Goal: Share content

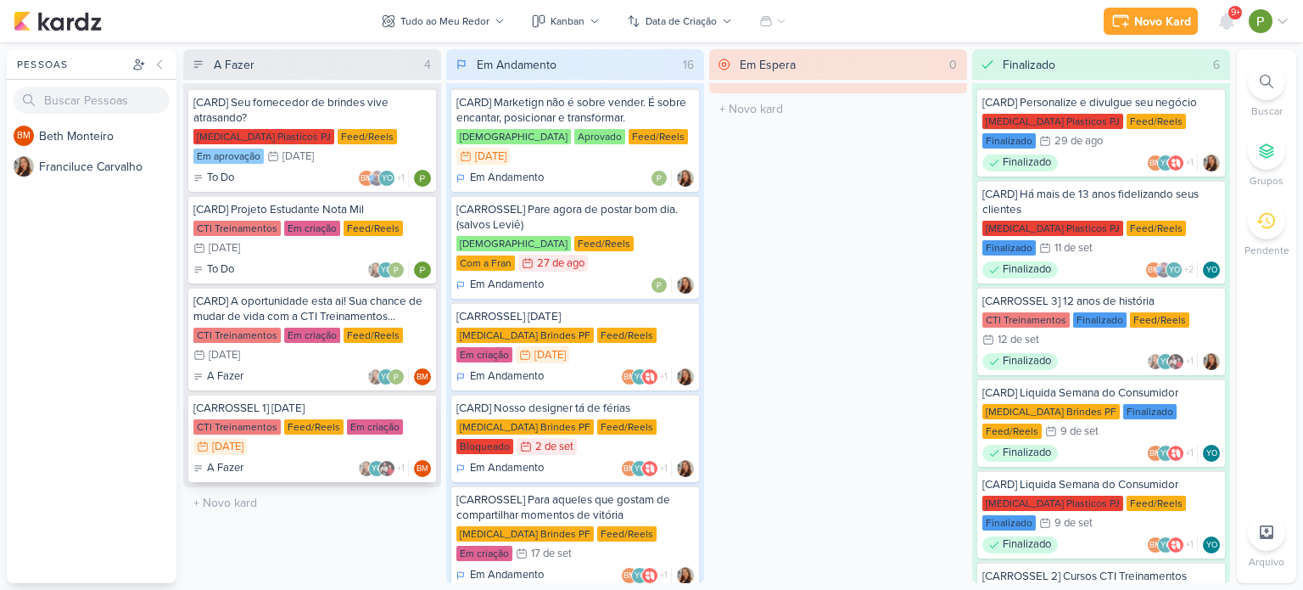
click at [299, 420] on div "Feed/Reels" at bounding box center [313, 426] width 59 height 15
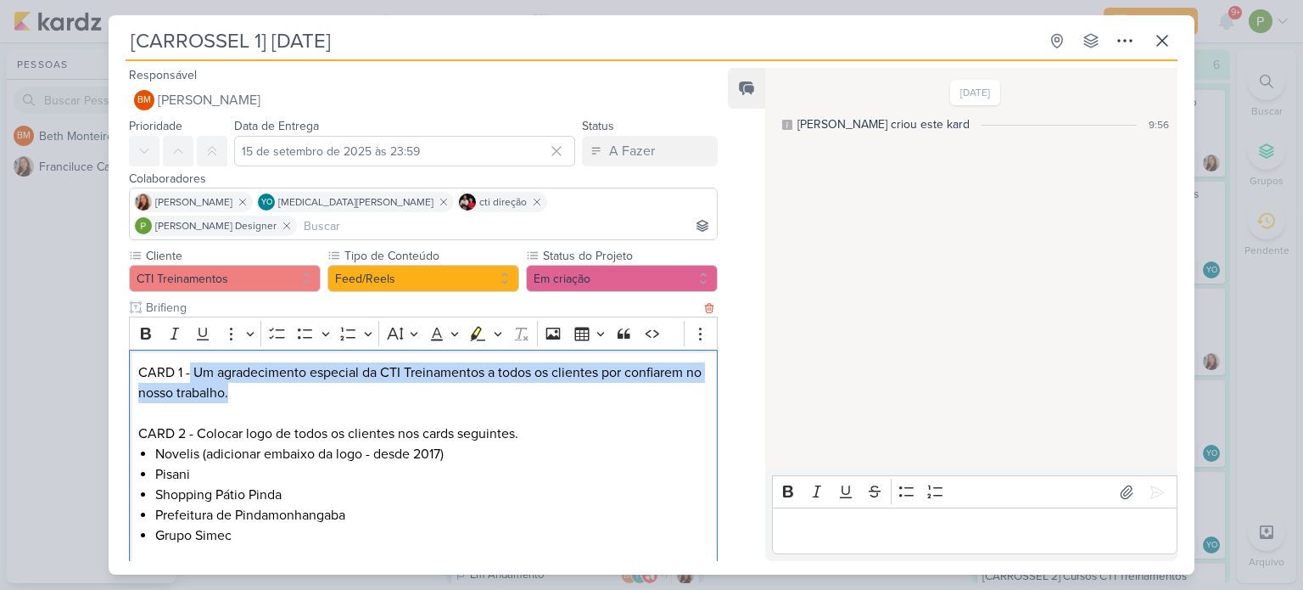
drag, startPoint x: 257, startPoint y: 372, endPoint x: 190, endPoint y: 349, distance: 71.1
click at [190, 362] on p "CARD 1 - Um agradecimento especial da CTI Treinamentos a todos os clientes por …" at bounding box center [423, 382] width 570 height 41
click at [194, 362] on p "CARD 1 - Um agradecimento especial da CTI Treinamentos a todos os clientes por …" at bounding box center [423, 382] width 570 height 41
drag, startPoint x: 193, startPoint y: 346, endPoint x: 248, endPoint y: 369, distance: 58.9
click at [248, 369] on p "CARD 1 - Um agradecimento especial da CTI Treinamentos a todos os clientes por …" at bounding box center [423, 382] width 570 height 41
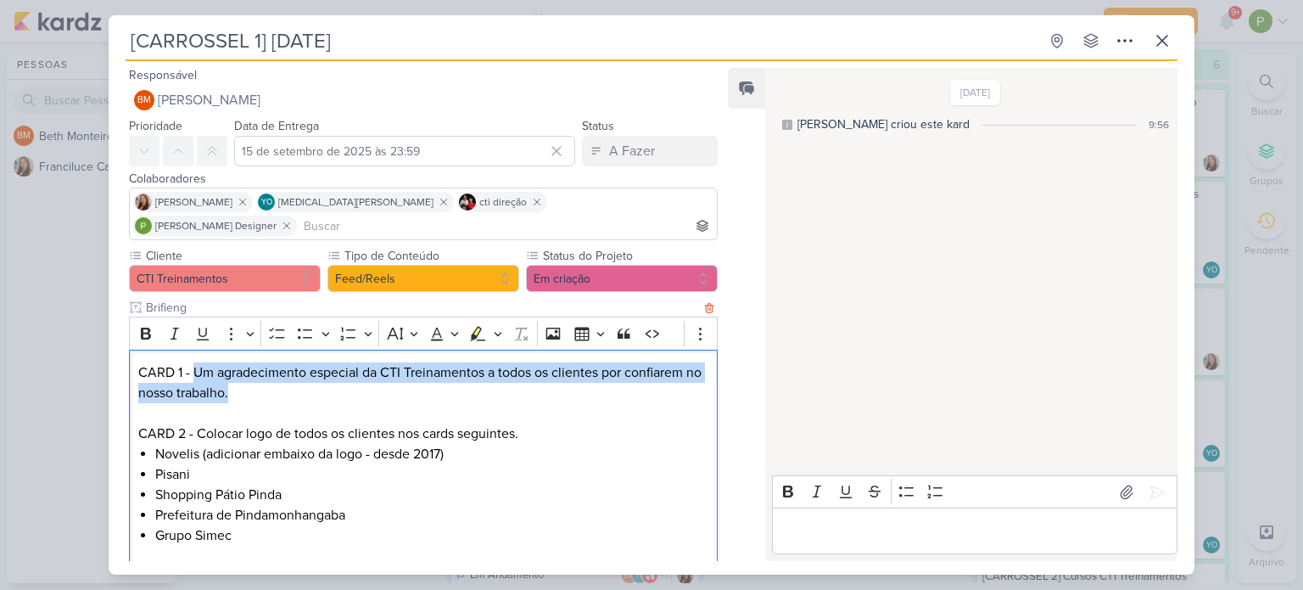
copy p "Um agradecimento especial da CTI Treinamentos a todos os clientes por confiarem…"
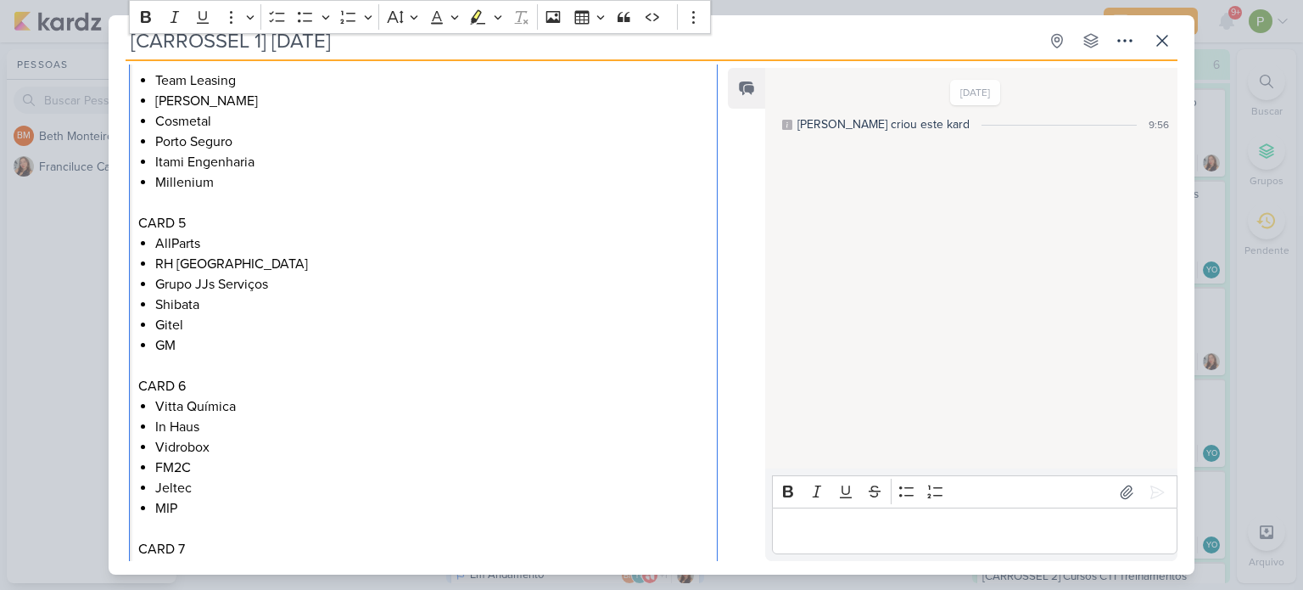
scroll to position [820, 0]
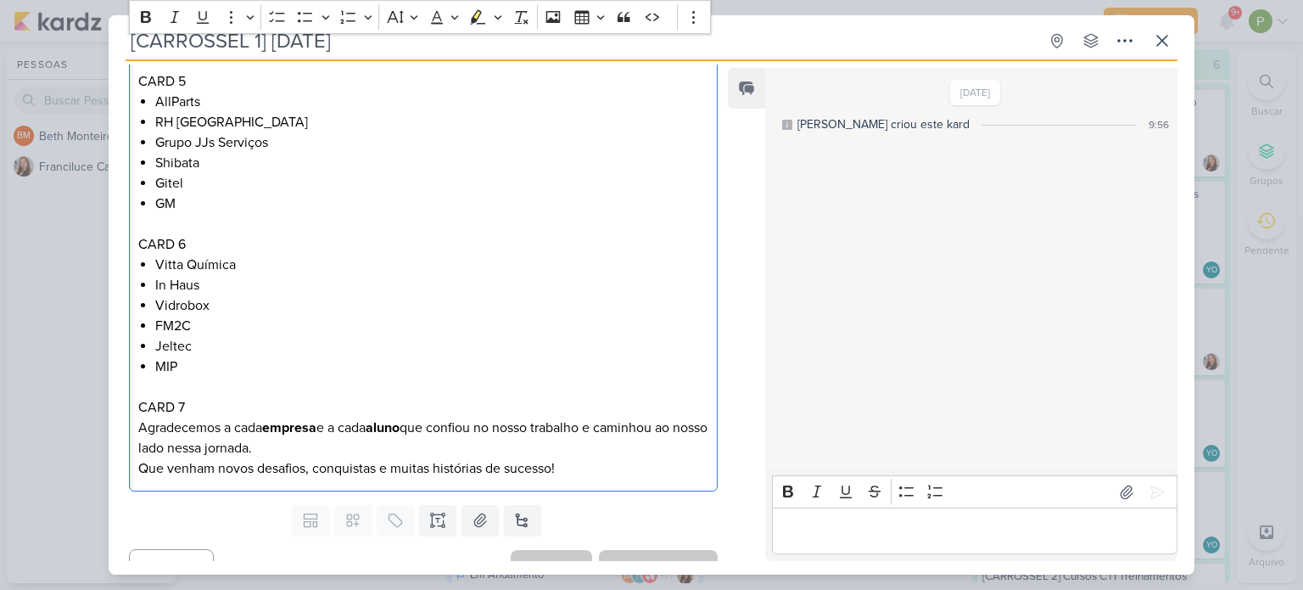
drag, startPoint x: 299, startPoint y: 420, endPoint x: 108, endPoint y: 405, distance: 192.3
click at [108, 405] on div "[CARROSSEL 1] [DATE] Criado por [PERSON_NAME]" at bounding box center [651, 295] width 1303 height 590
copy p "Agradecemos a cada empresa e a cada aluno que confiou no nosso trabalho e camin…"
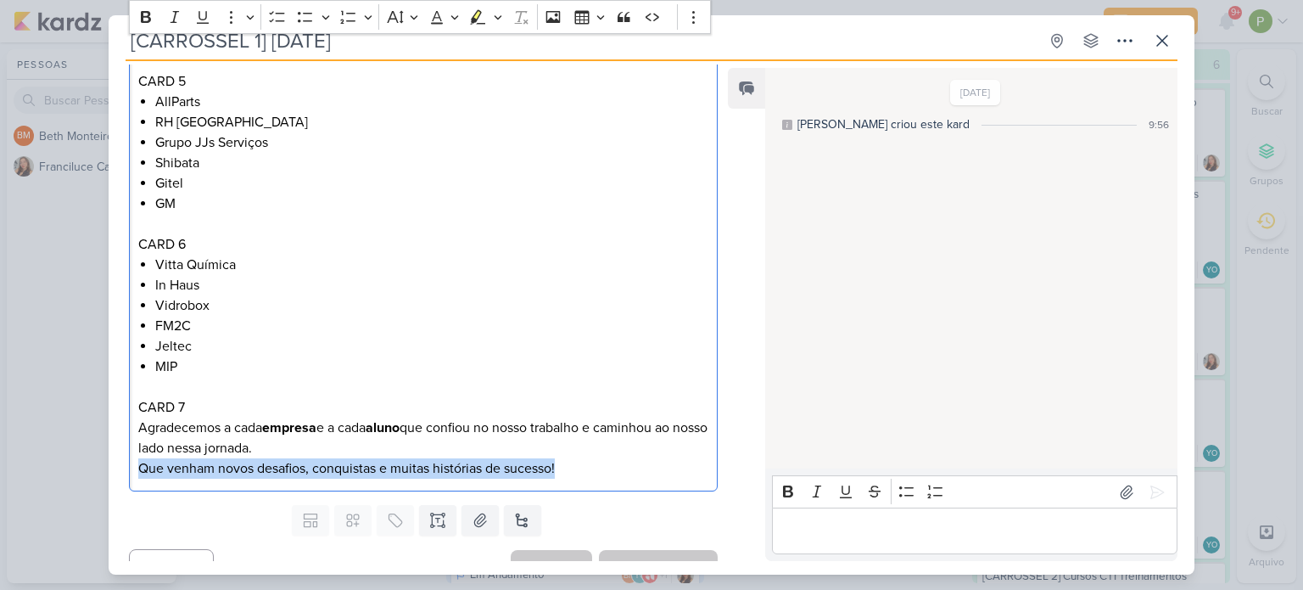
drag, startPoint x: 542, startPoint y: 442, endPoint x: 132, endPoint y: 441, distance: 410.6
click at [132, 441] on div "CARD 1 - Um agradecimento especial da CTI Treinamentos a todos os clientes por …" at bounding box center [423, 10] width 589 height 963
copy p "Que venham novos desafios, conquistas e muitas histórias de sucesso!"
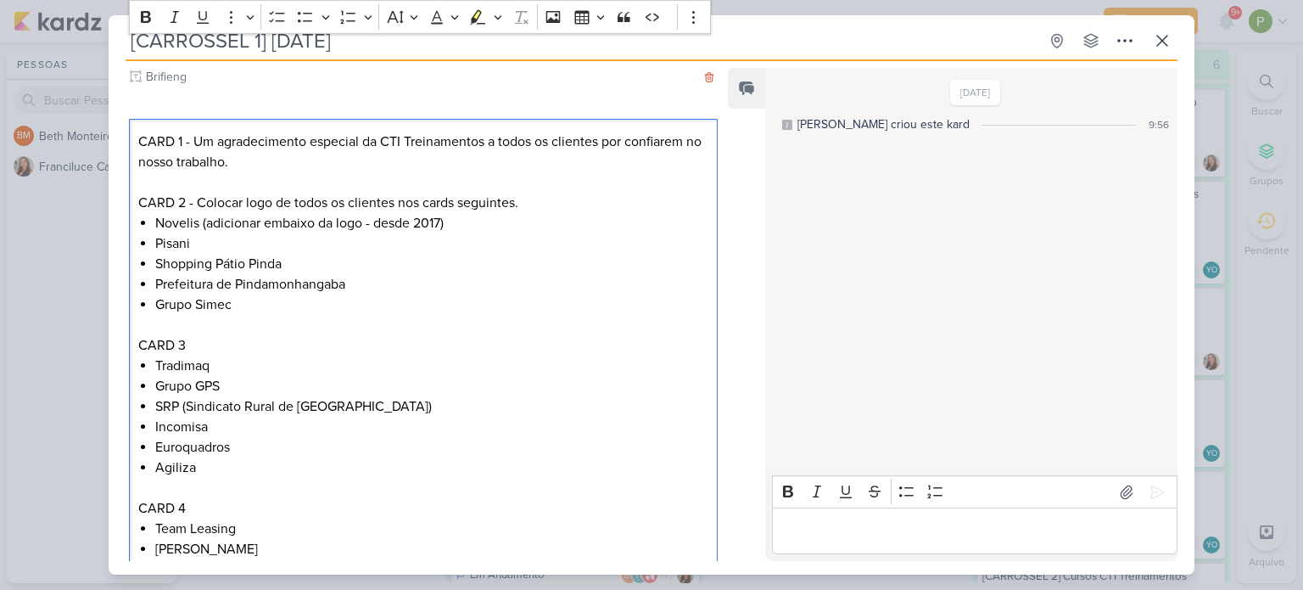
scroll to position [227, 0]
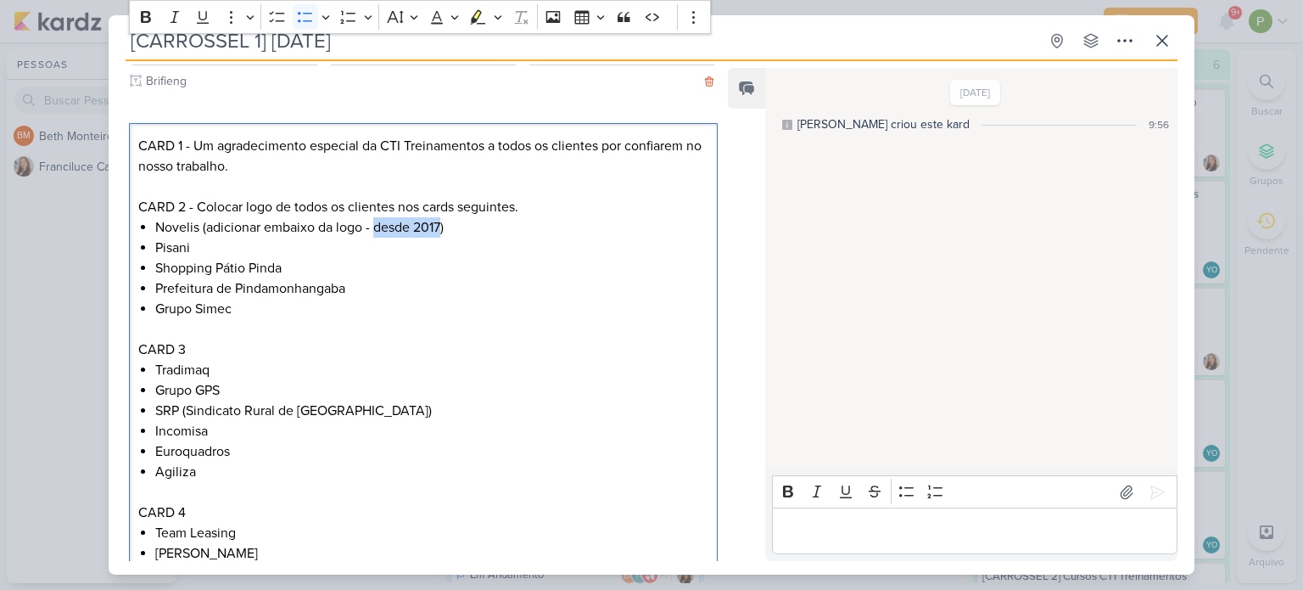
drag, startPoint x: 372, startPoint y: 203, endPoint x: 440, endPoint y: 199, distance: 68.0
click at [440, 217] on li "Novelis (adicionar embaixo da logo - desde 2017)" at bounding box center [431, 227] width 553 height 20
copy li "desde 2017"
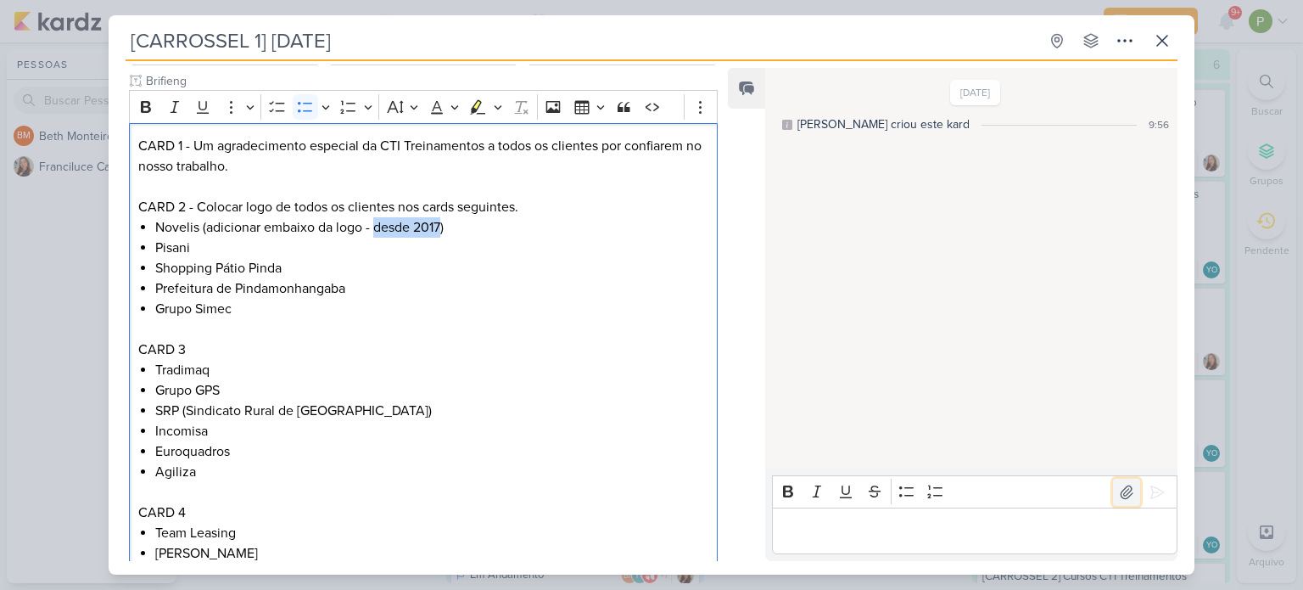
click at [1118, 484] on icon at bounding box center [1126, 492] width 17 height 17
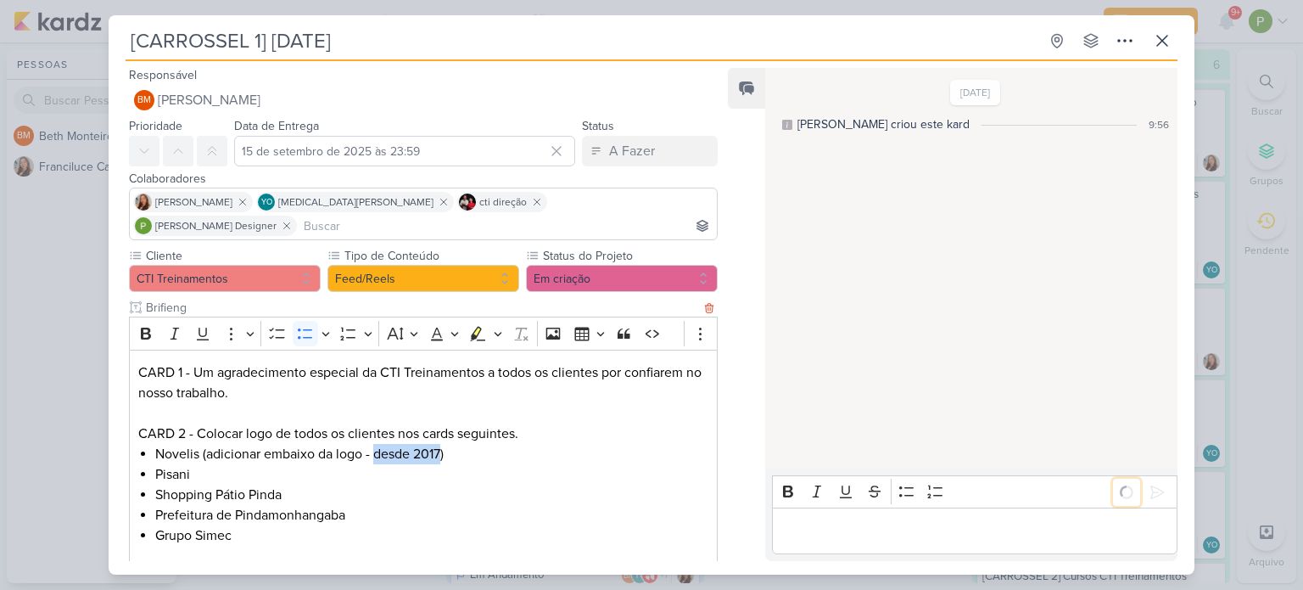
scroll to position [0, 0]
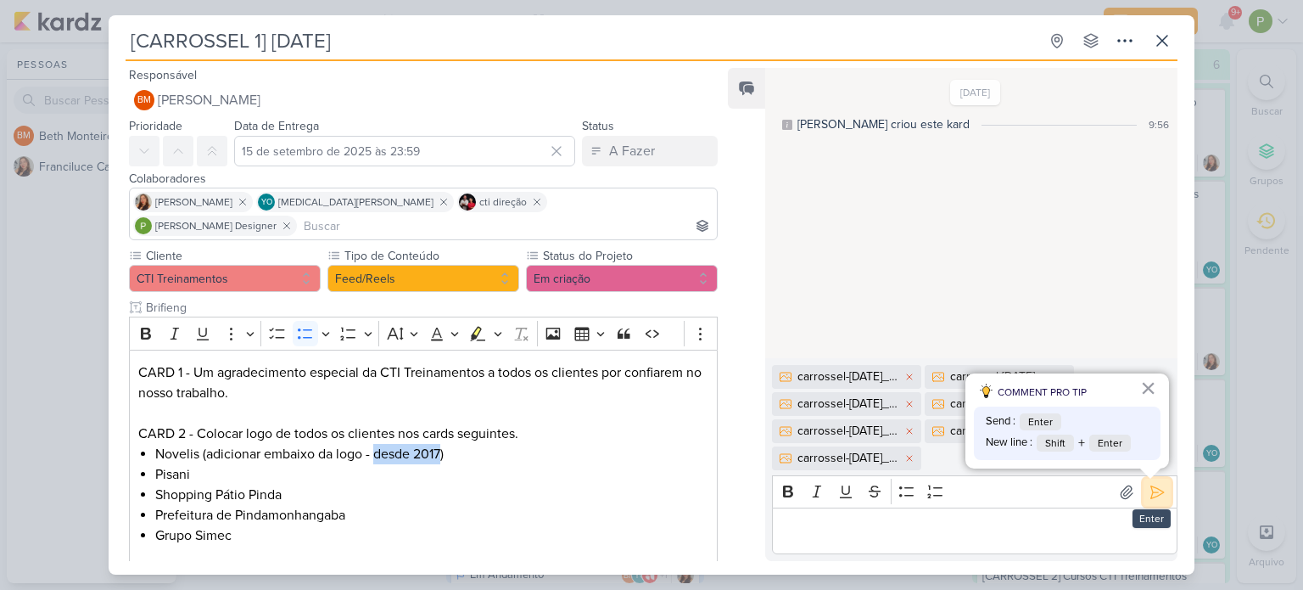
click at [1150, 497] on icon at bounding box center [1157, 492] width 17 height 17
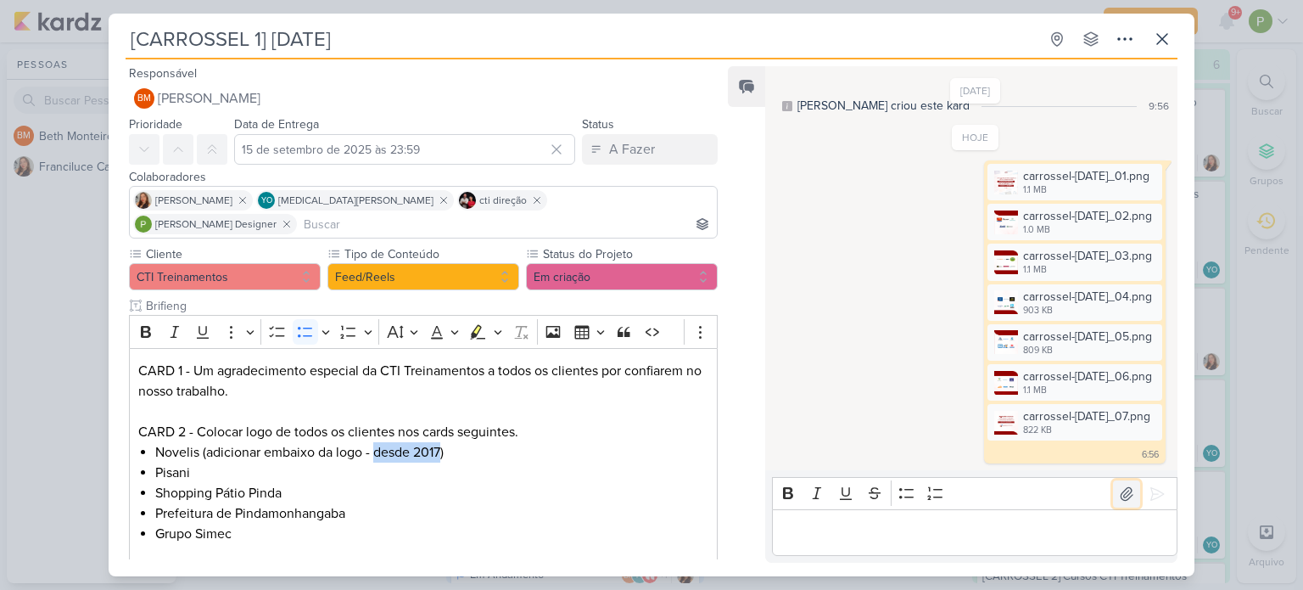
click at [1118, 485] on icon at bounding box center [1126, 493] width 17 height 17
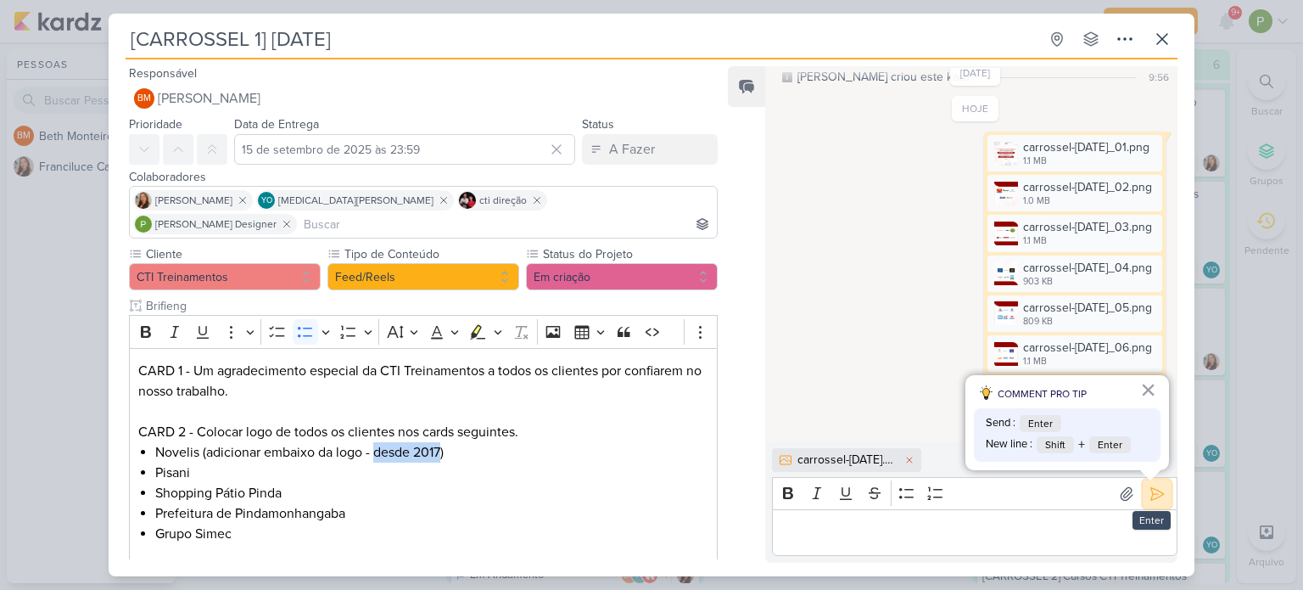
click at [1155, 500] on icon at bounding box center [1157, 493] width 17 height 17
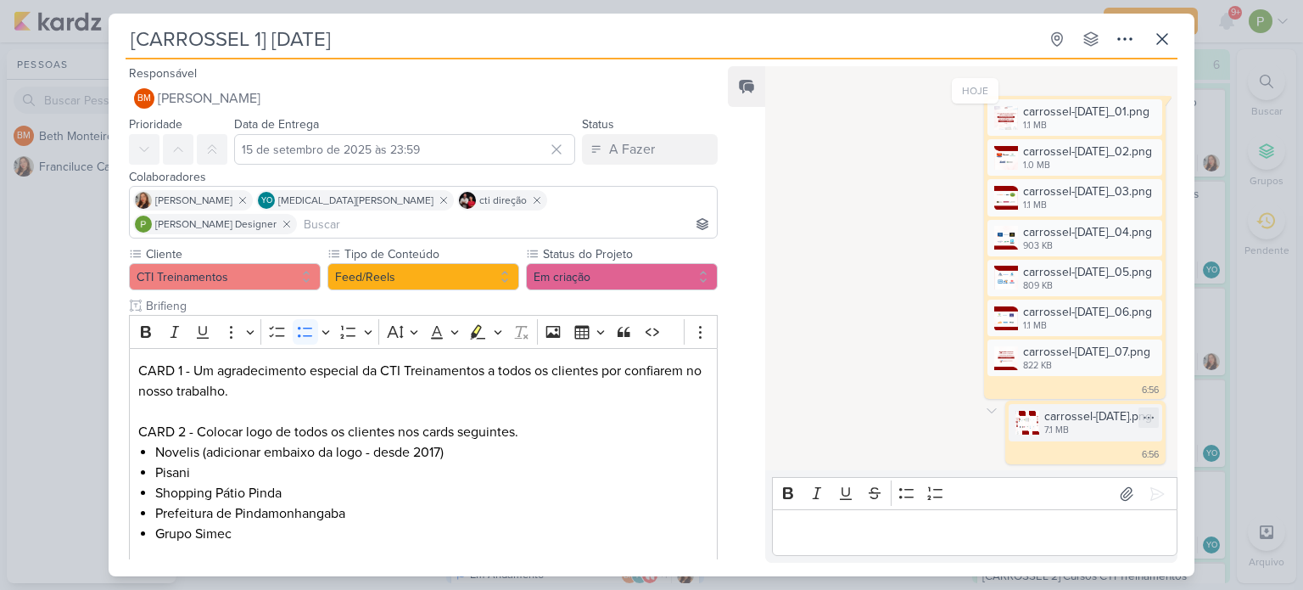
click at [1044, 420] on div "carrossel-[DATE].png" at bounding box center [1098, 416] width 108 height 18
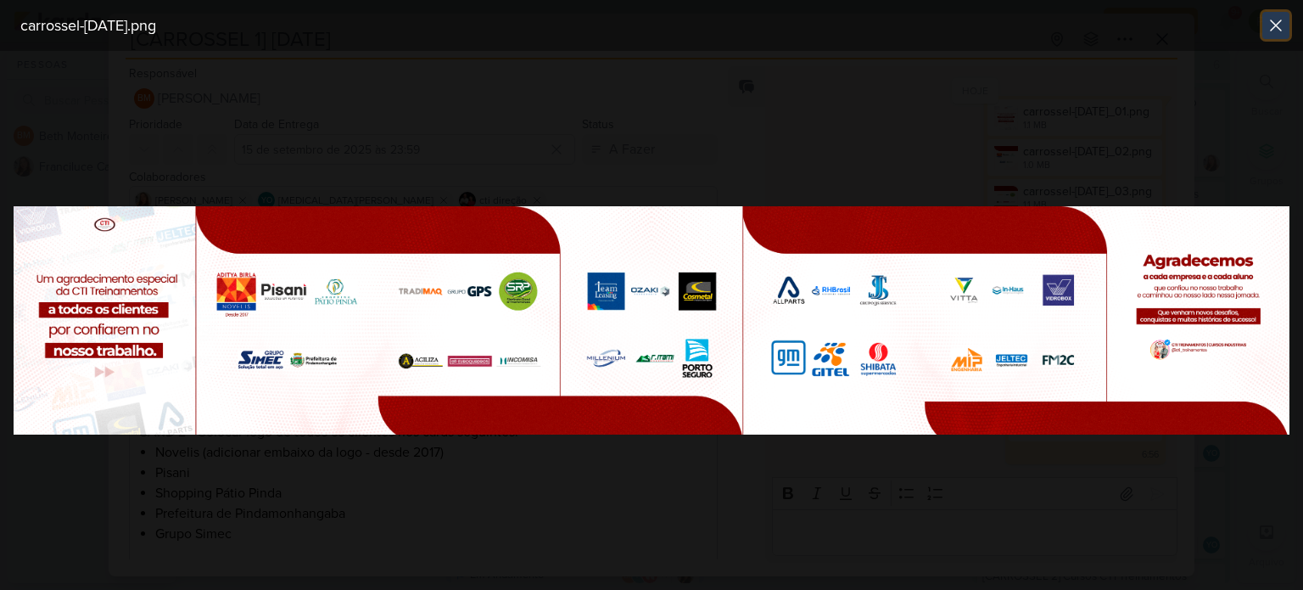
click at [1277, 23] on icon at bounding box center [1276, 25] width 10 height 10
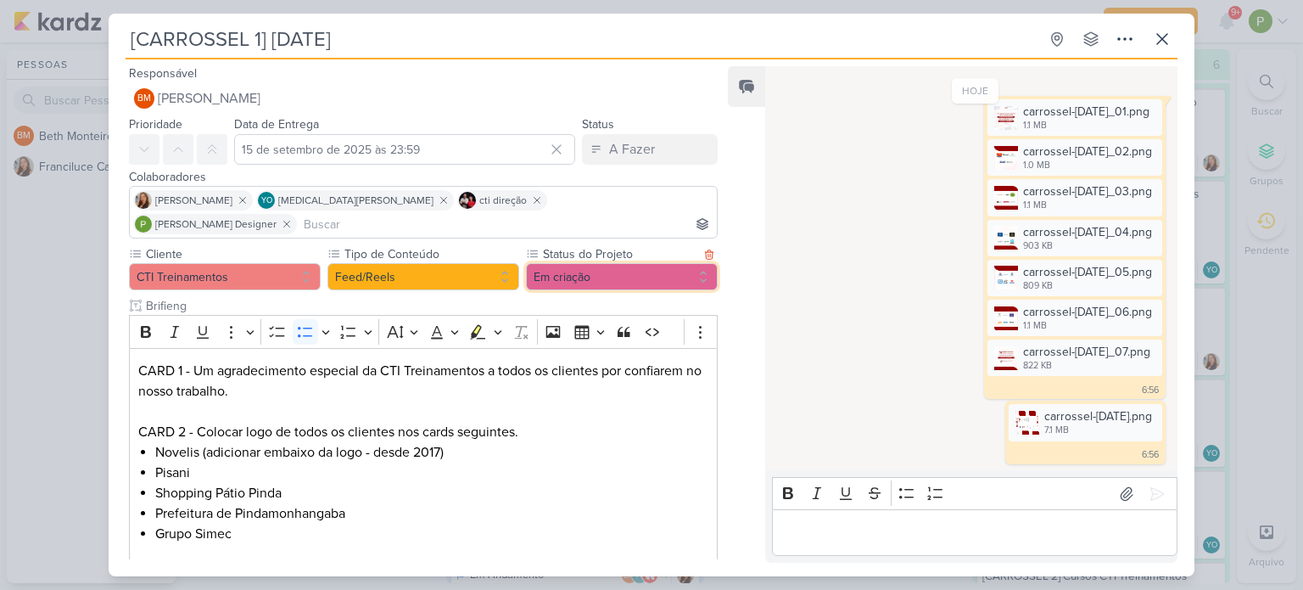
click at [567, 263] on button "Em criação" at bounding box center [622, 276] width 192 height 27
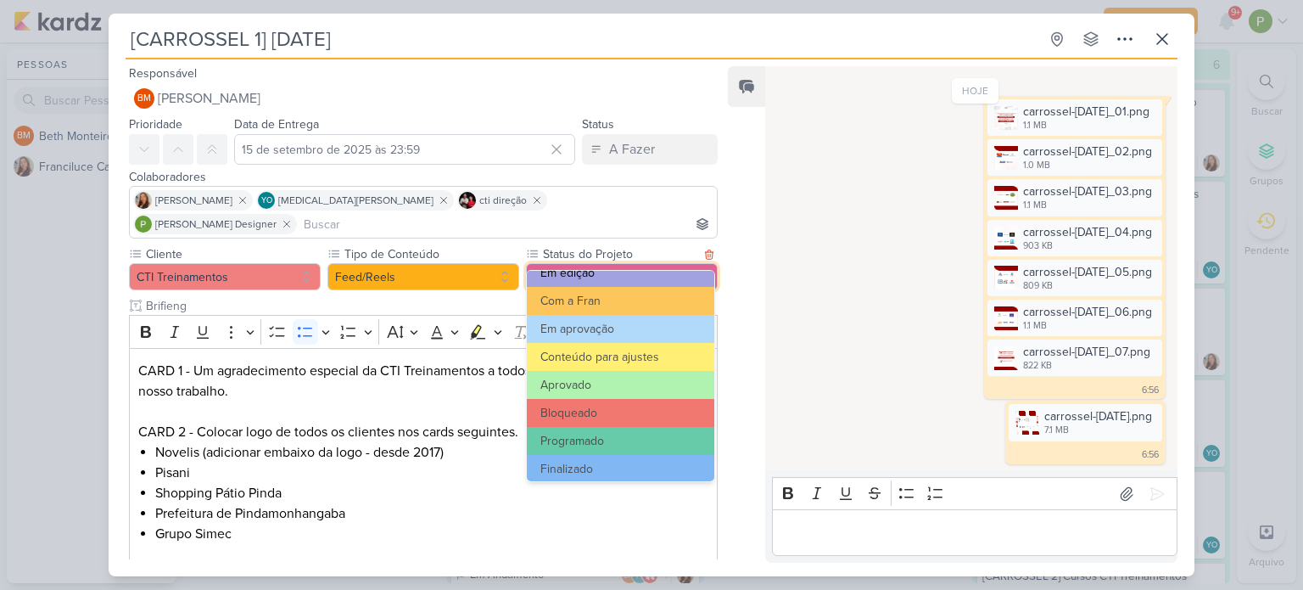
scroll to position [191, 0]
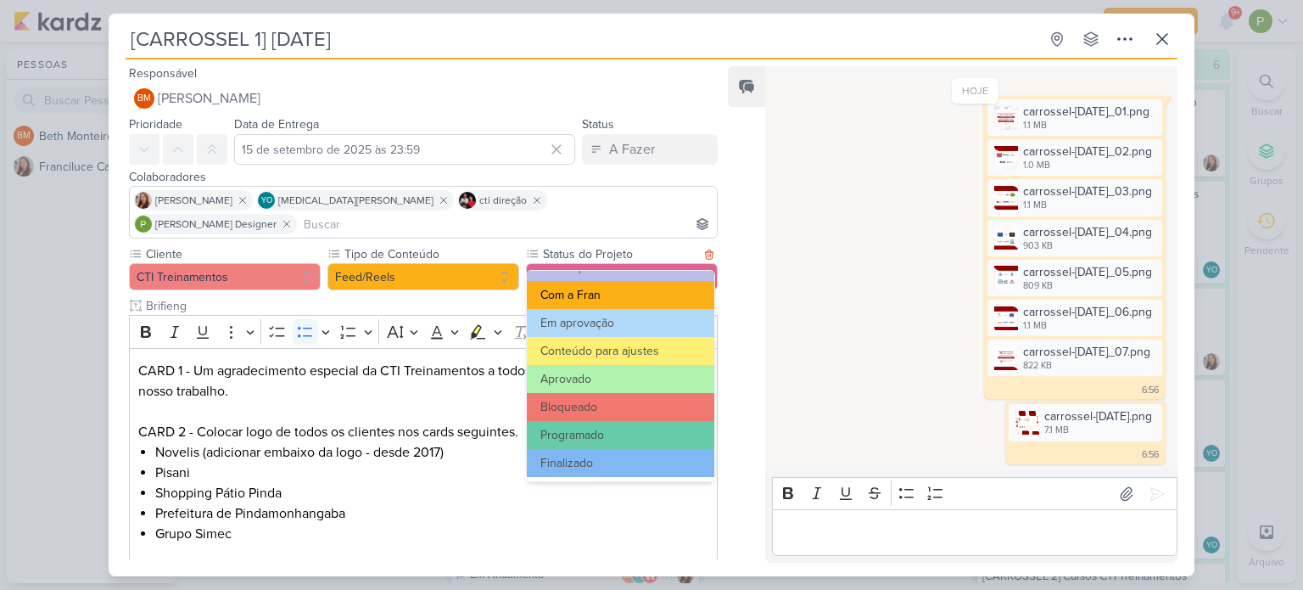
click at [626, 298] on button "Com a Fran" at bounding box center [620, 295] width 187 height 28
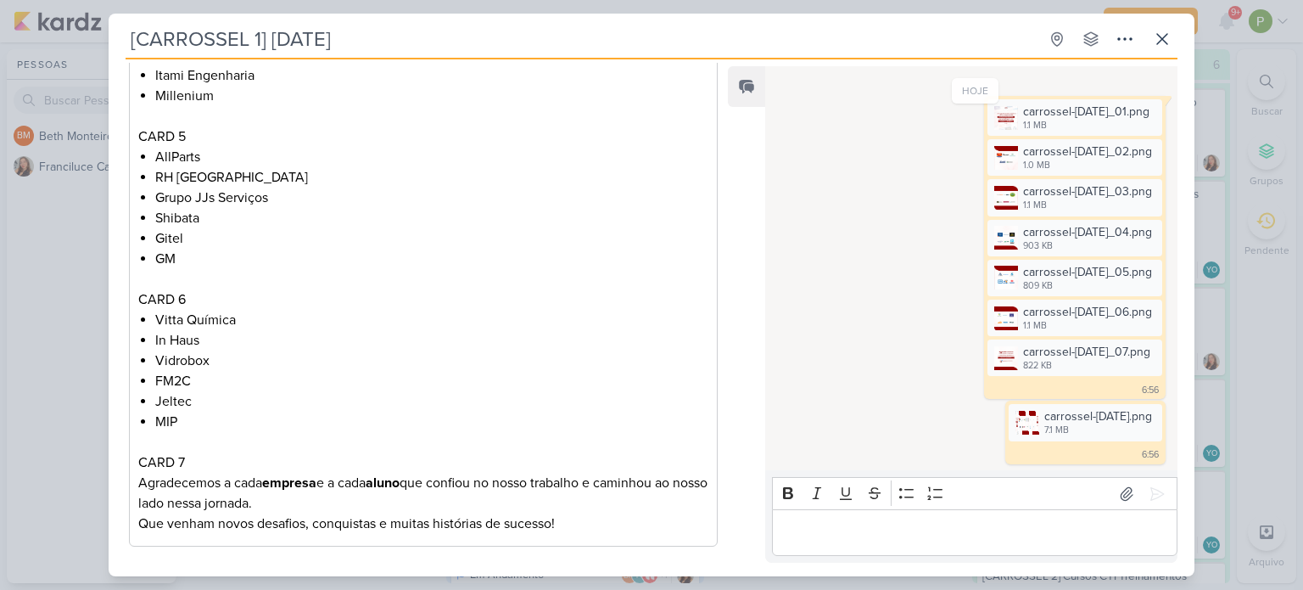
scroll to position [820, 0]
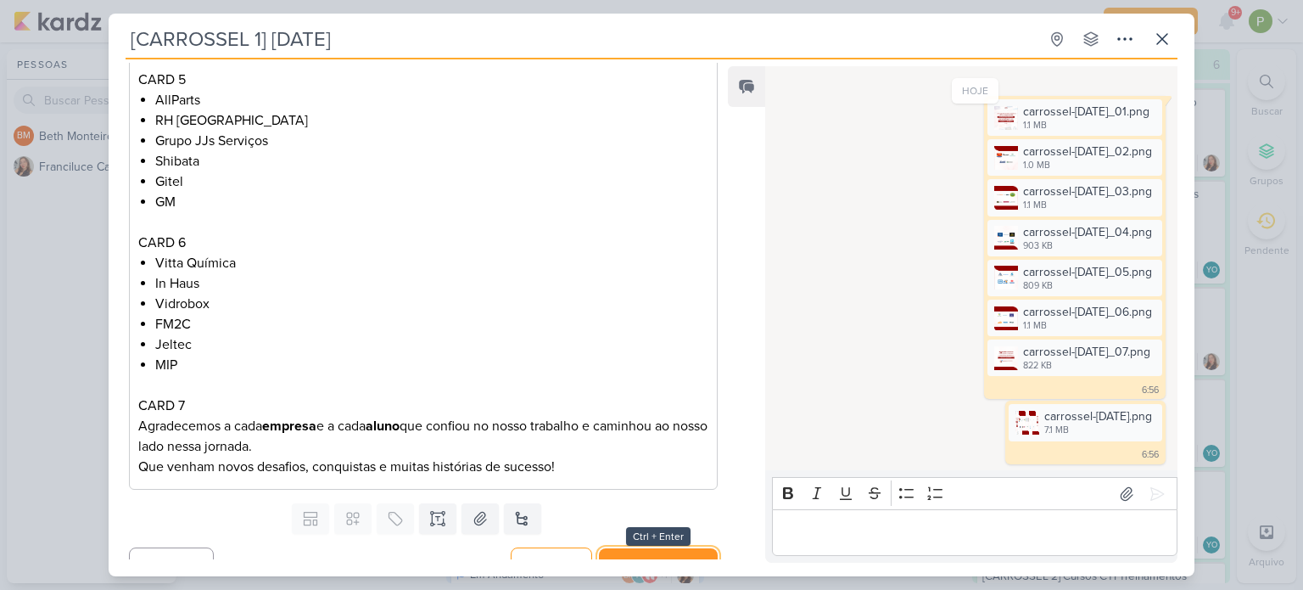
click at [628, 548] on button "Salvar e Fechar" at bounding box center [658, 563] width 119 height 31
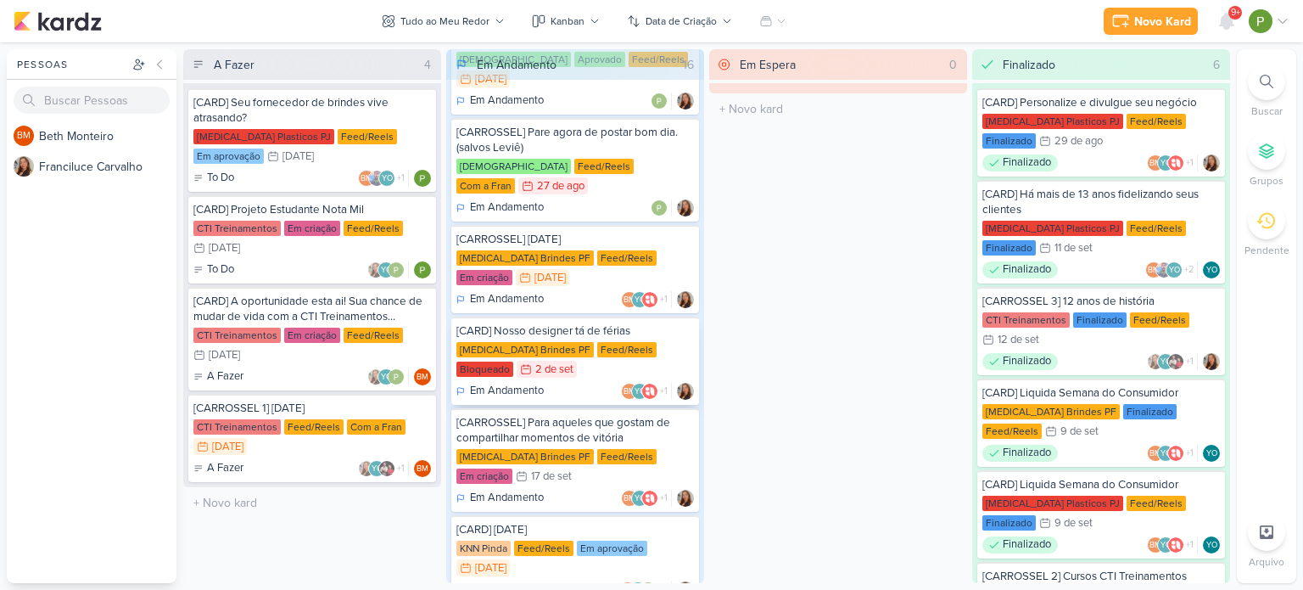
scroll to position [74, 0]
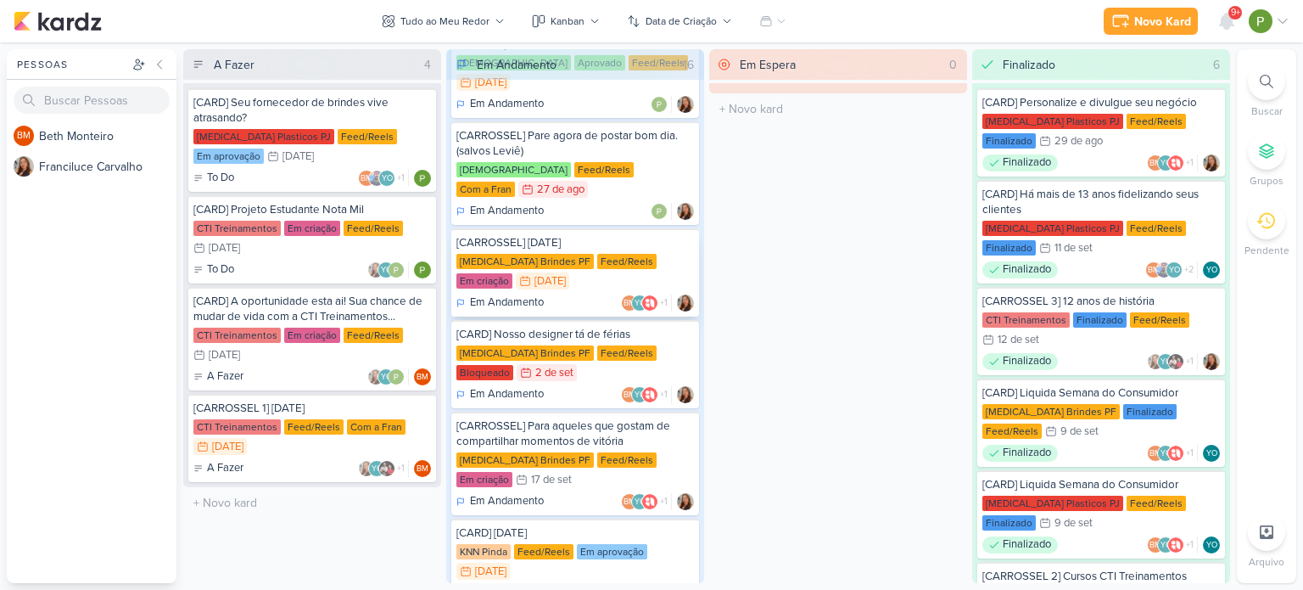
click at [579, 254] on div "[MEDICAL_DATA] Brindes PF Feed/Reels Em criação 15/9 [DATE]" at bounding box center [575, 272] width 238 height 37
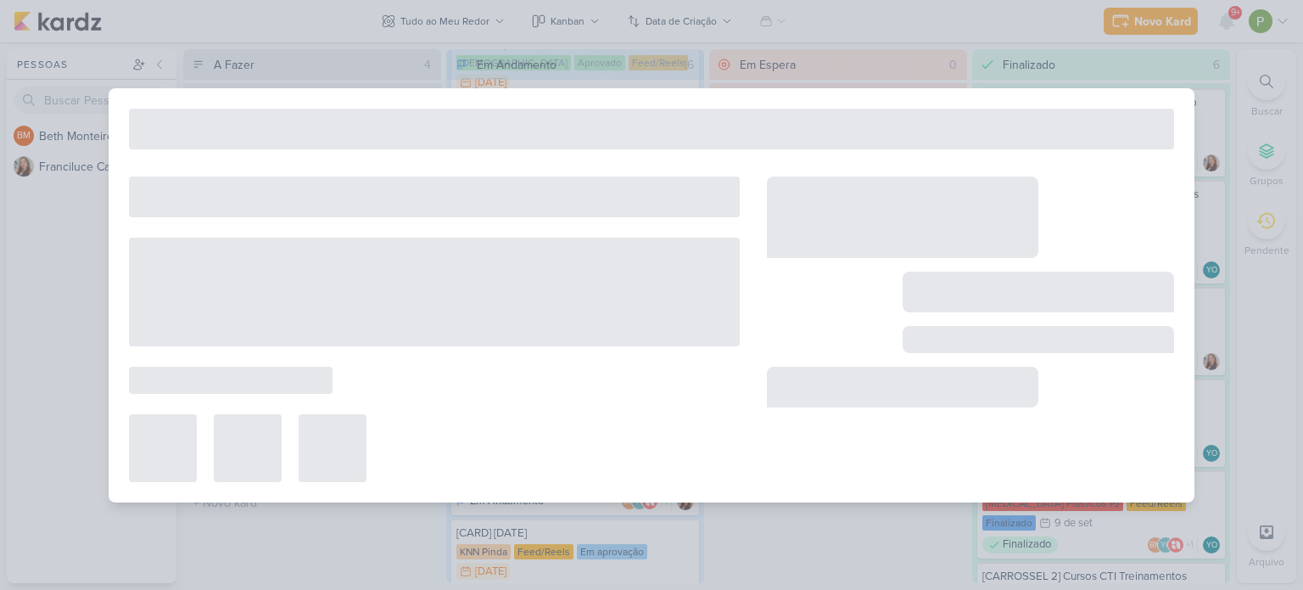
type input "[CARROSSEL] [DATE]"
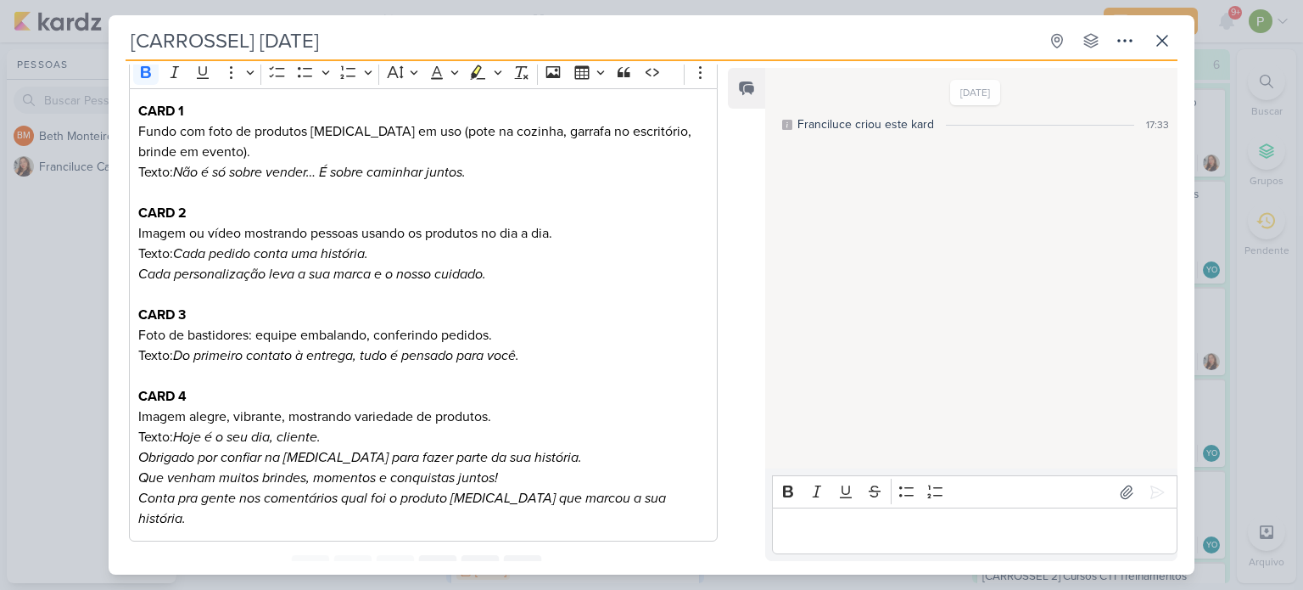
scroll to position [144, 0]
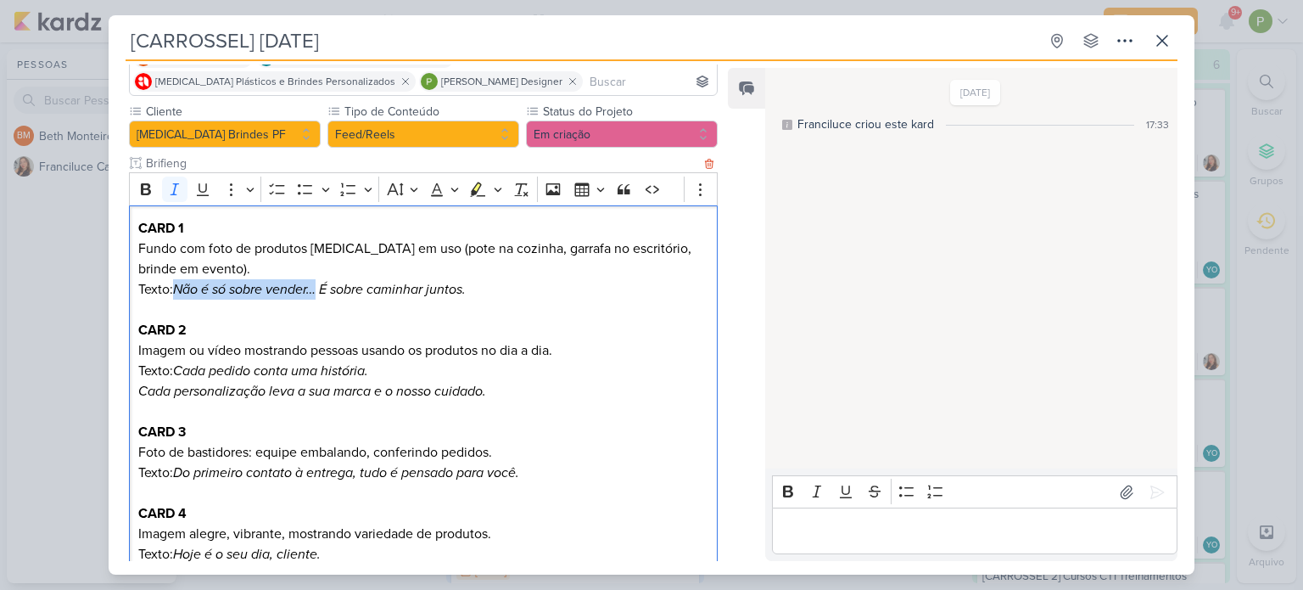
drag, startPoint x: 176, startPoint y: 286, endPoint x: 322, endPoint y: 283, distance: 145.1
click at [322, 283] on icon "Não é só sobre vender… É sobre caminhar juntos." at bounding box center [319, 289] width 293 height 17
copy icon "Não é só sobre vender…"
drag, startPoint x: 326, startPoint y: 290, endPoint x: 495, endPoint y: 285, distance: 169.8
click at [495, 285] on p "CARD 1 Fundo com foto de produtos [MEDICAL_DATA] em uso (pote na cozinha, garra…" at bounding box center [423, 258] width 570 height 81
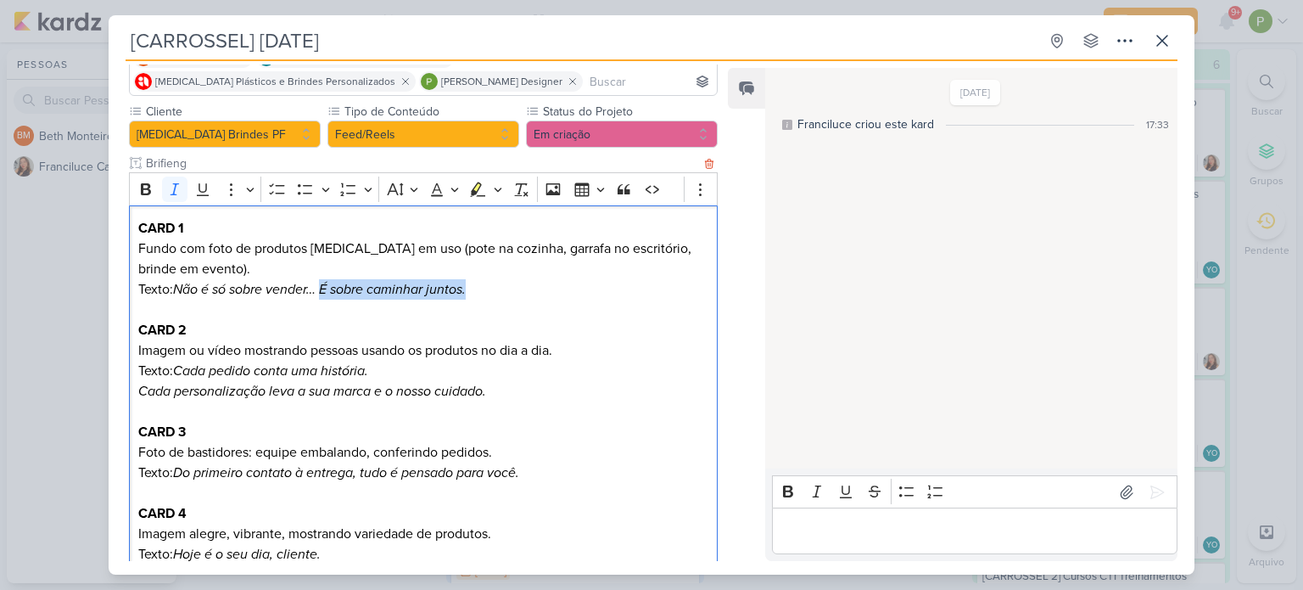
copy icon "É sobre caminhar juntos."
